Goal: Navigation & Orientation: Find specific page/section

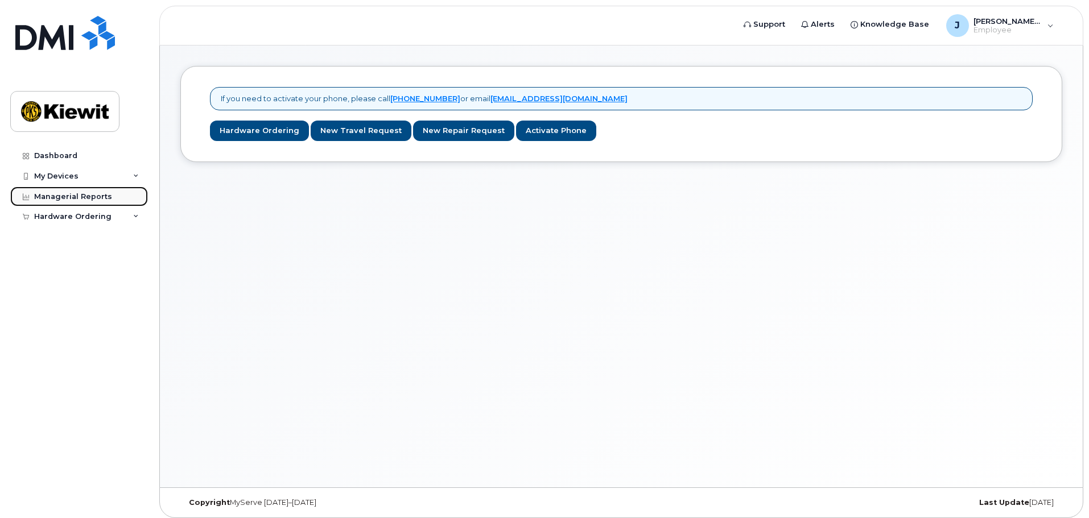
click at [85, 199] on div "Managerial Reports" at bounding box center [73, 196] width 78 height 9
click at [86, 215] on div "Hardware Ordering" at bounding box center [72, 216] width 77 height 9
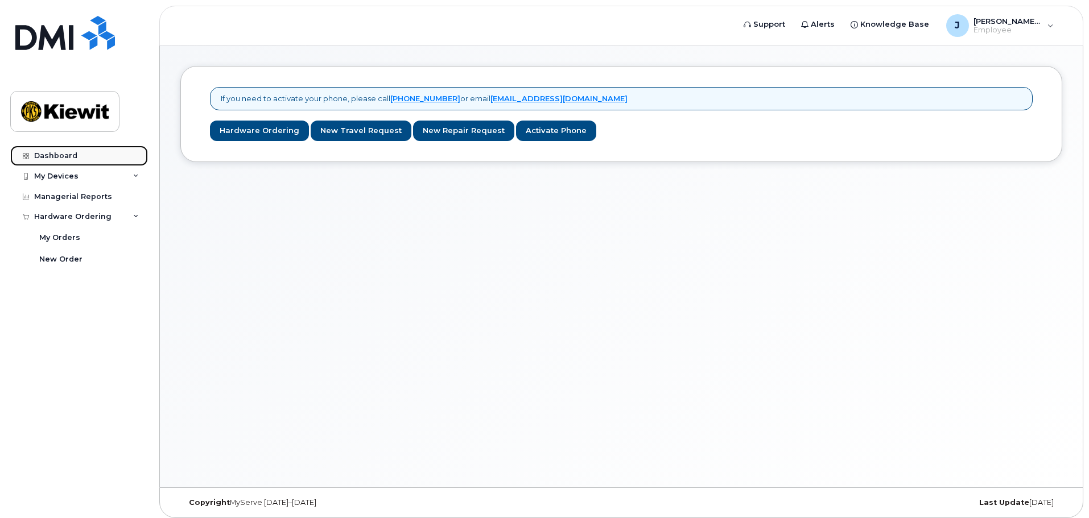
click at [56, 154] on div "Dashboard" at bounding box center [55, 155] width 43 height 9
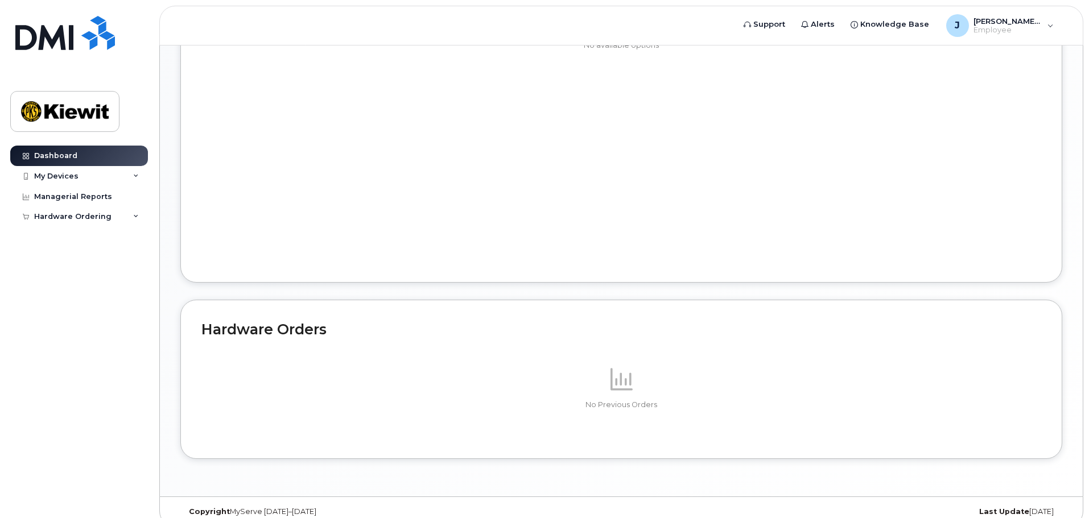
scroll to position [553, 0]
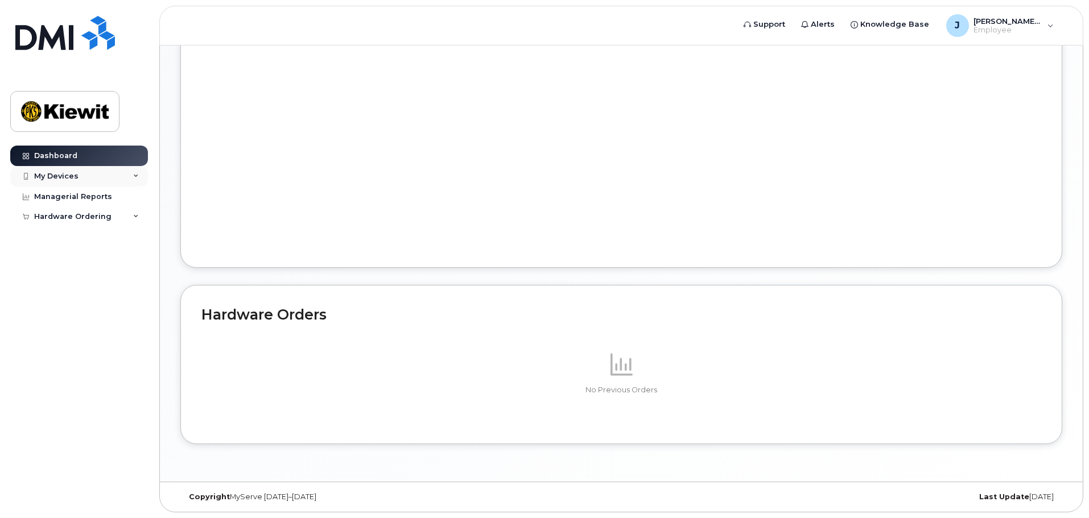
click at [78, 174] on div "My Devices" at bounding box center [79, 176] width 138 height 20
click at [72, 216] on div "Managerial Reports" at bounding box center [73, 218] width 78 height 9
click at [67, 158] on div "Dashboard" at bounding box center [55, 155] width 43 height 9
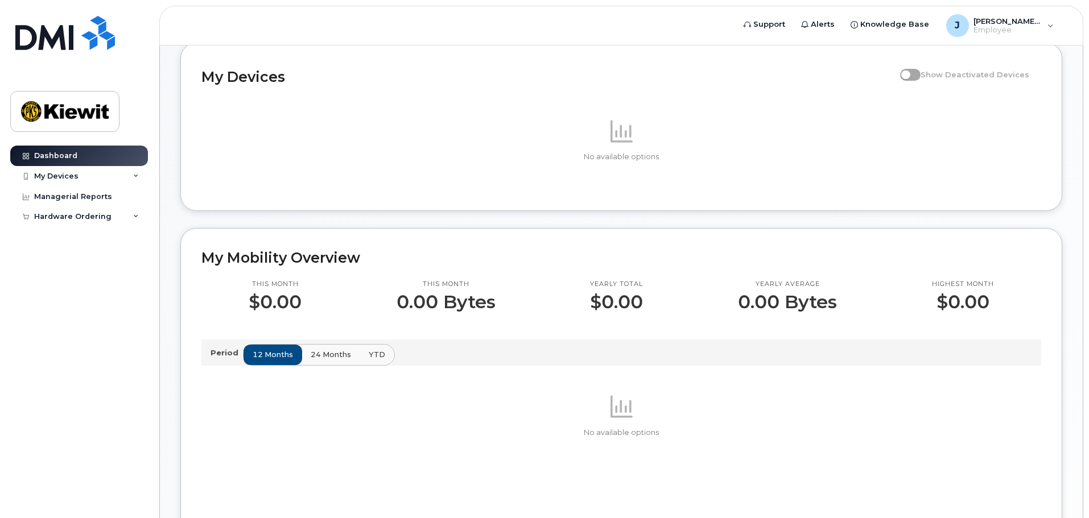
scroll to position [171, 0]
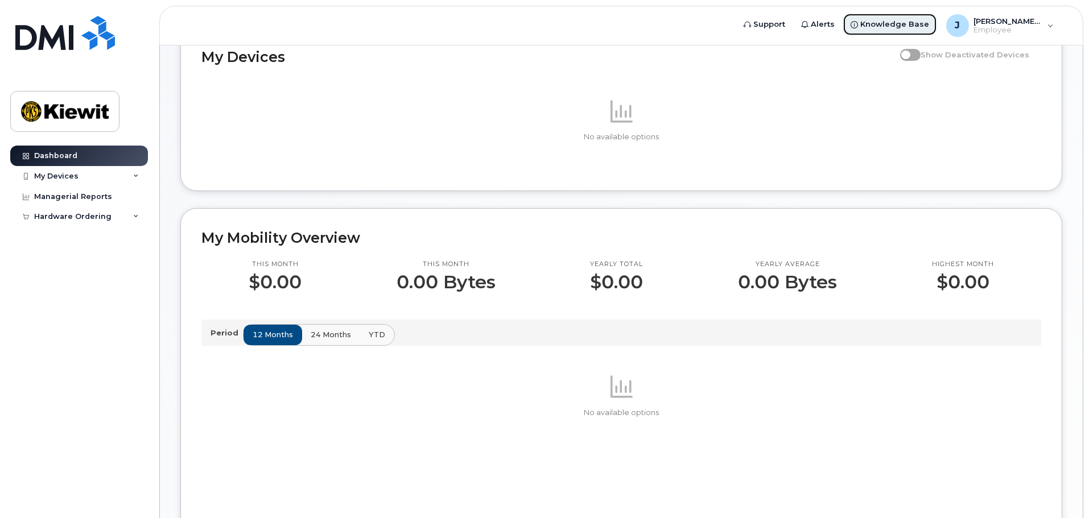
click at [892, 25] on span "Knowledge Base" at bounding box center [894, 24] width 69 height 11
click at [87, 177] on div "My Devices" at bounding box center [79, 176] width 138 height 20
click at [106, 234] on div "Hardware Ordering" at bounding box center [72, 238] width 77 height 9
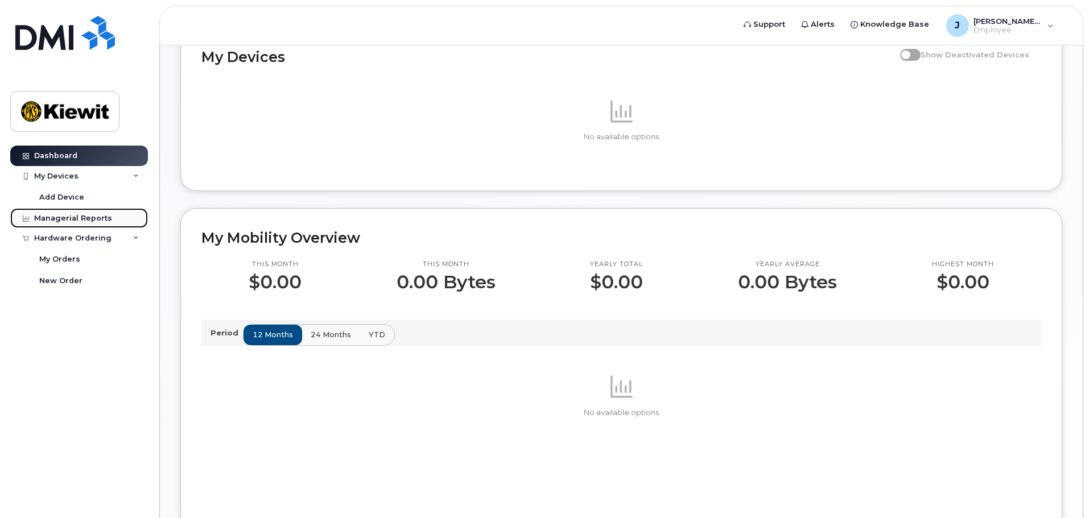
click at [89, 223] on link "Managerial Reports" at bounding box center [79, 218] width 138 height 20
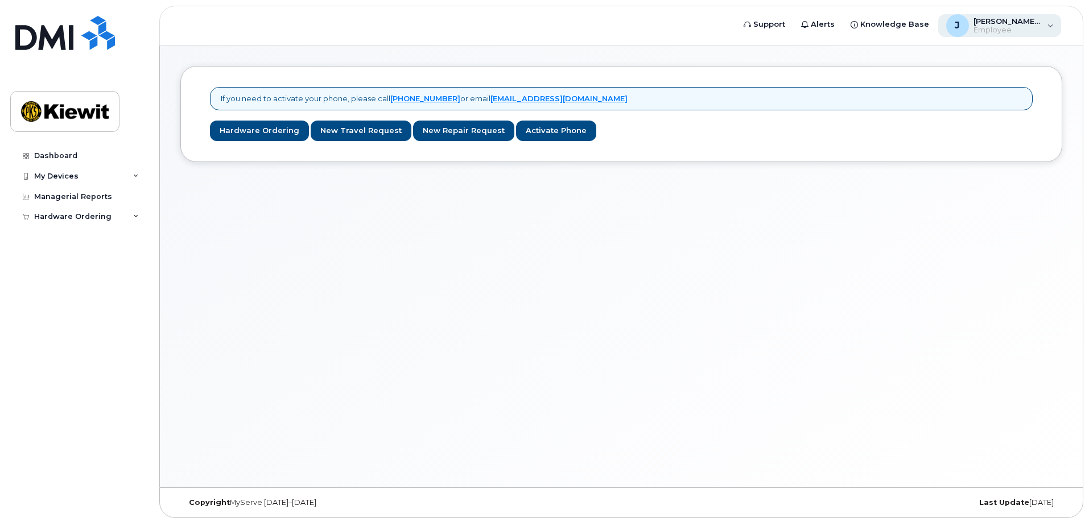
click at [1017, 28] on span "Employee" at bounding box center [1007, 30] width 68 height 9
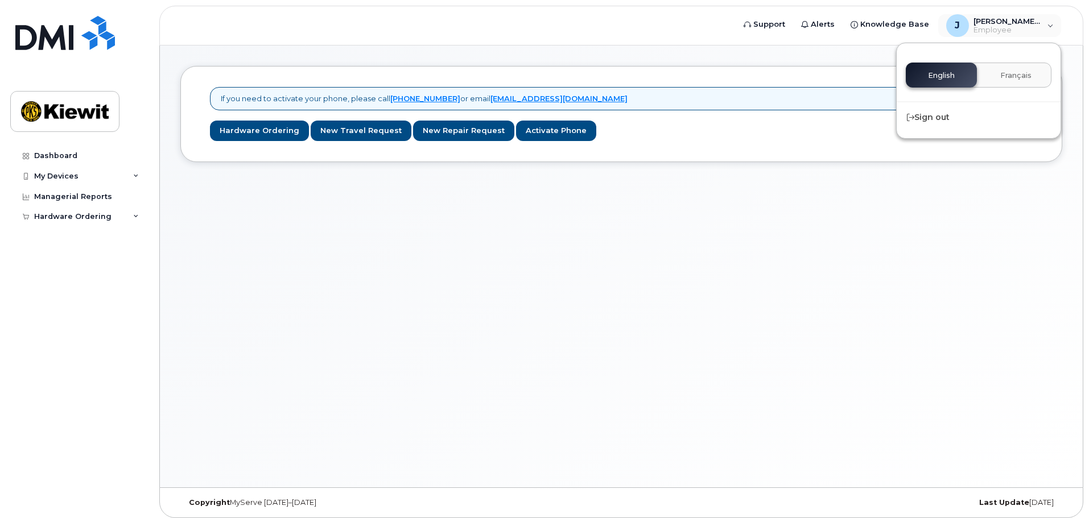
click at [550, 326] on div "If you need to activate your phone, please call [PHONE_NUMBER] or email [EMAIL_…" at bounding box center [621, 267] width 923 height 442
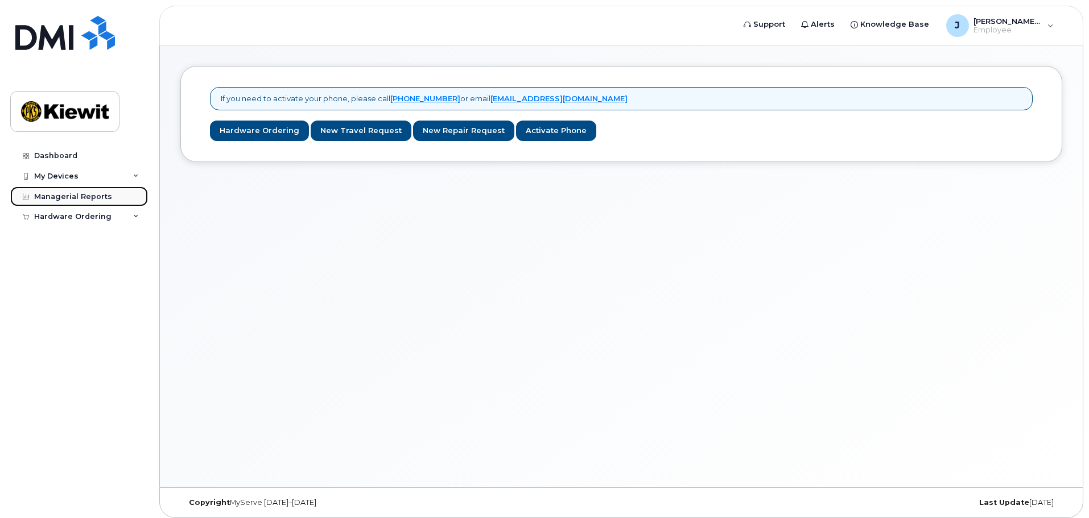
click at [79, 201] on div "Managerial Reports" at bounding box center [73, 196] width 78 height 9
